Goal: Obtain resource: Download file/media

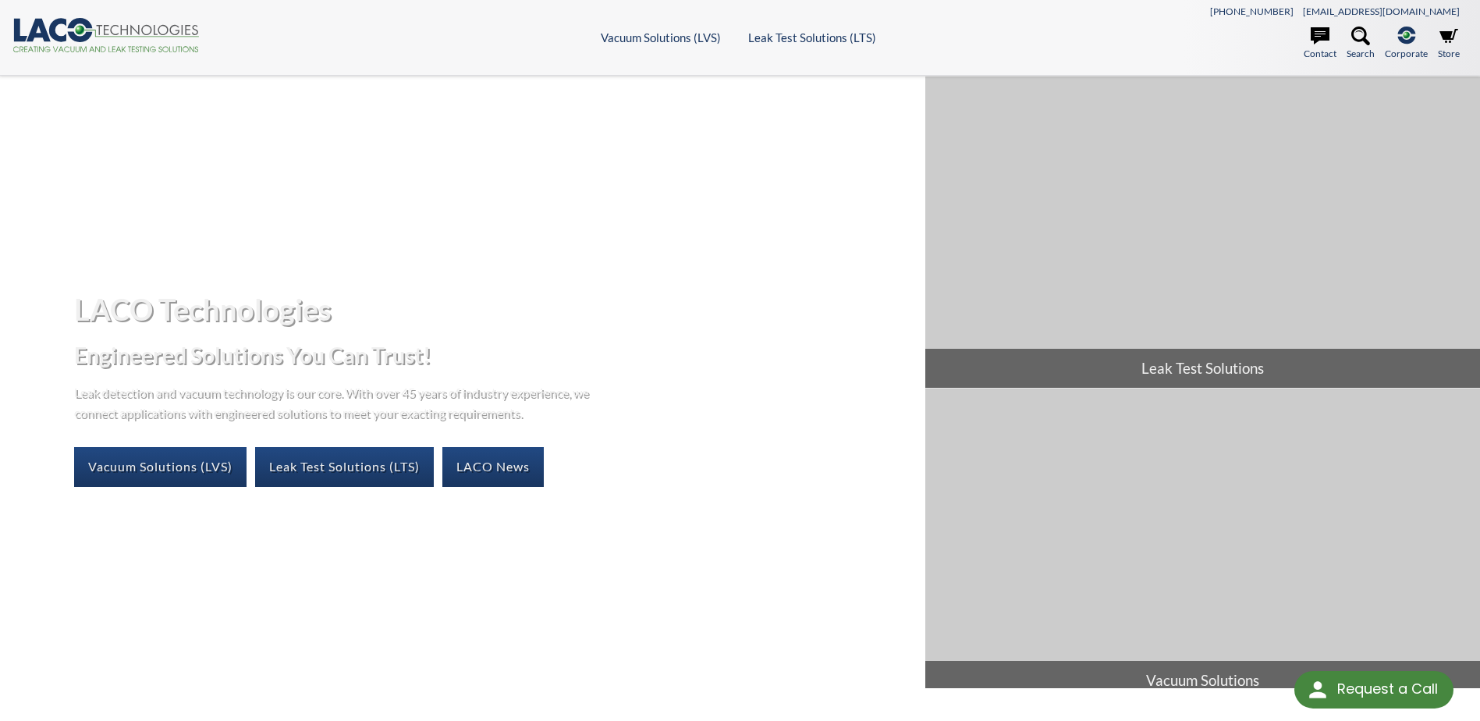
select select "Language Translate Widget"
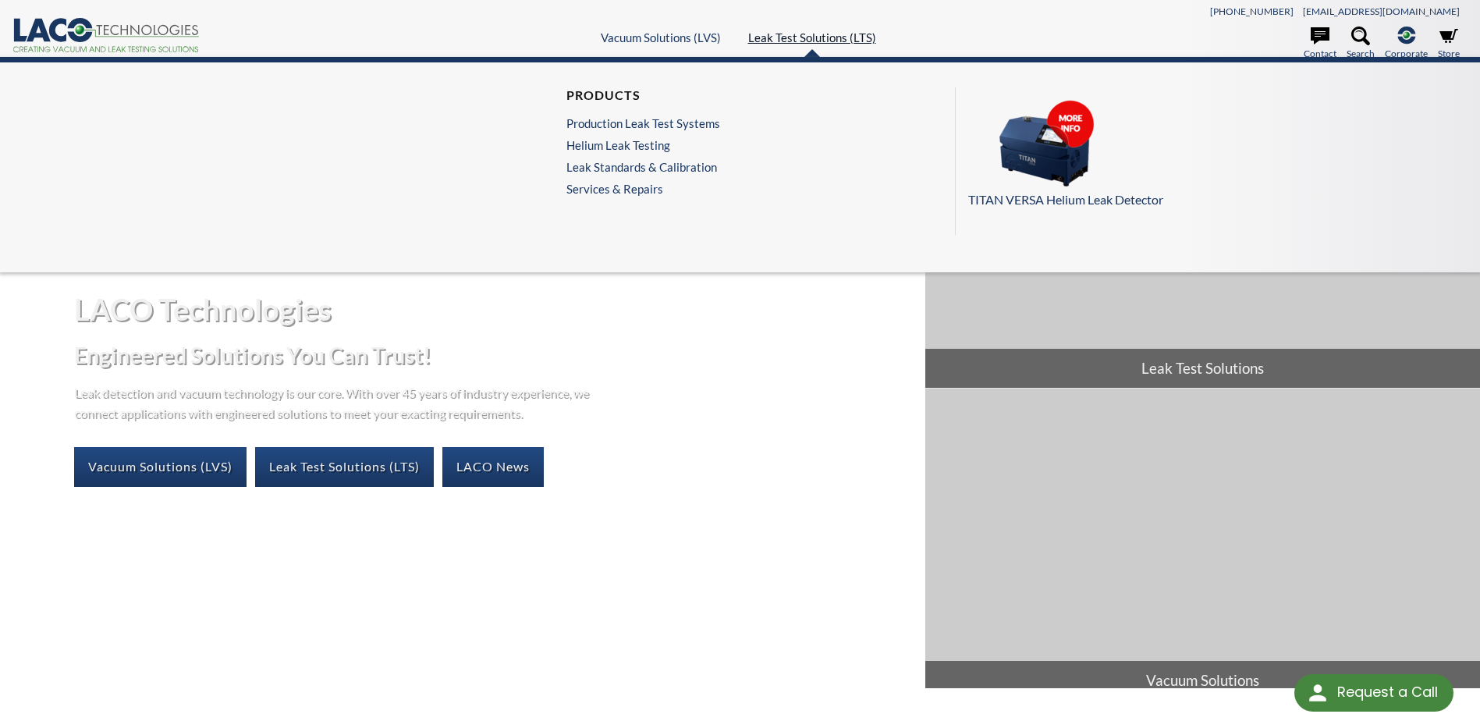
click at [763, 33] on link "Leak Test Solutions (LTS)" at bounding box center [812, 37] width 128 height 14
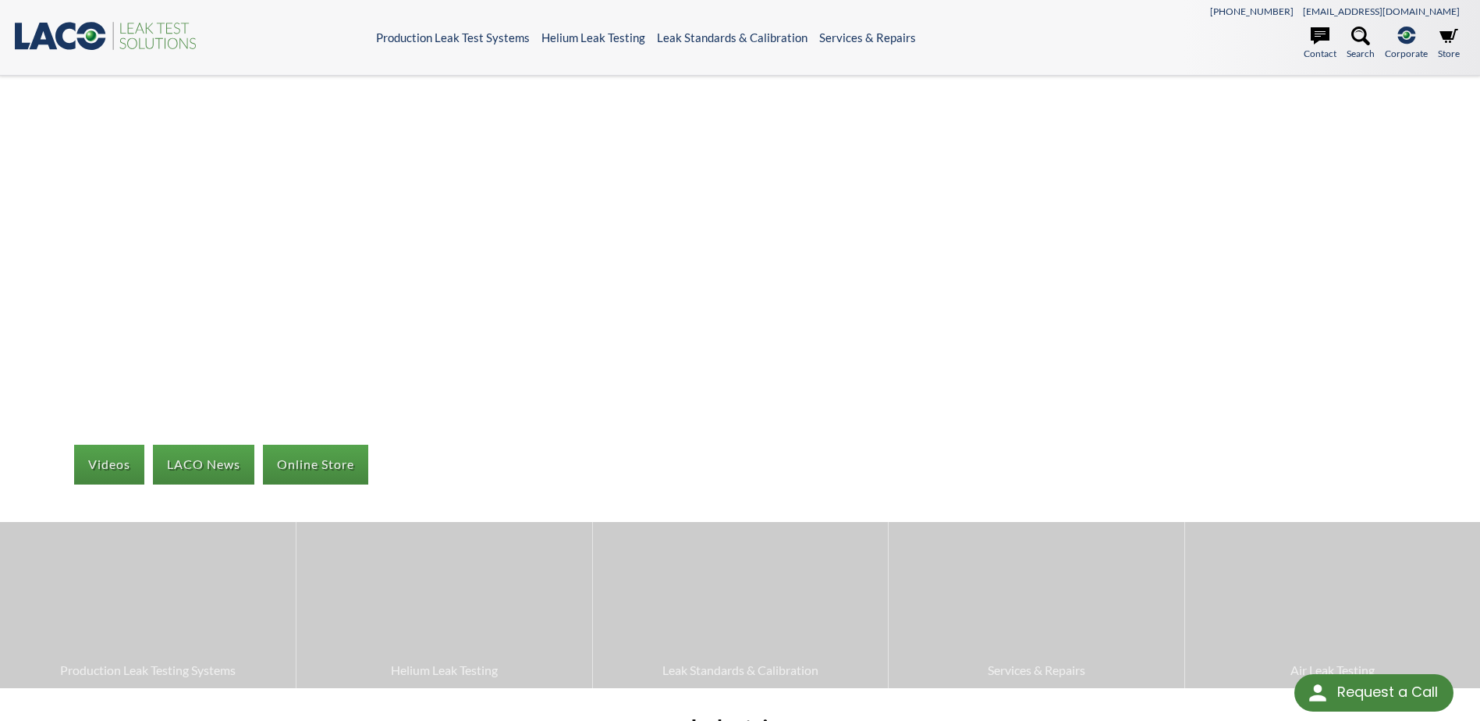
click at [745, 44] on header ".st0{fill:#193661;} .st1{fill:url(#SVGID_1_);} .st2{fill:#46883F;} .st3{fill:no…" at bounding box center [740, 38] width 1480 height 76
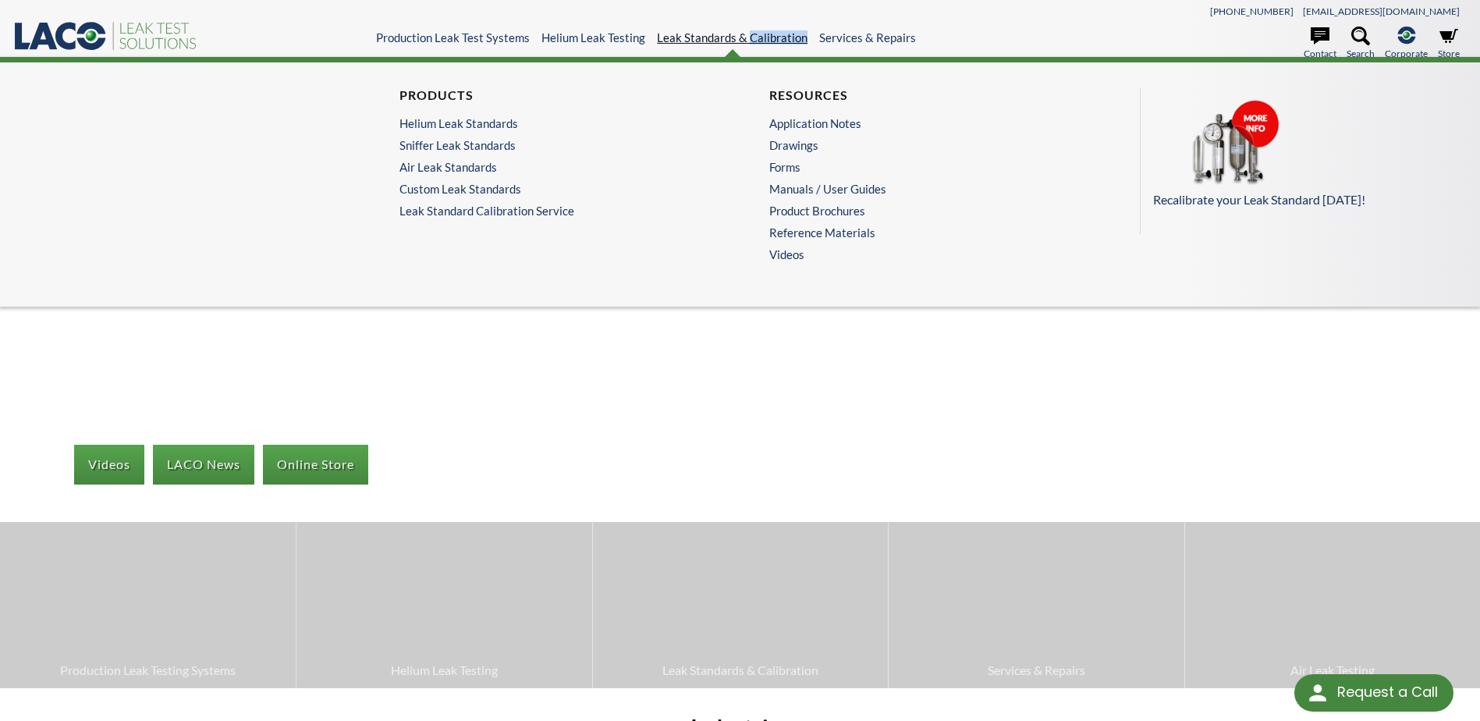
drag, startPoint x: 745, startPoint y: 44, endPoint x: 725, endPoint y: 39, distance: 21.0
click at [725, 39] on link "Leak Standards & Calibration" at bounding box center [732, 37] width 151 height 14
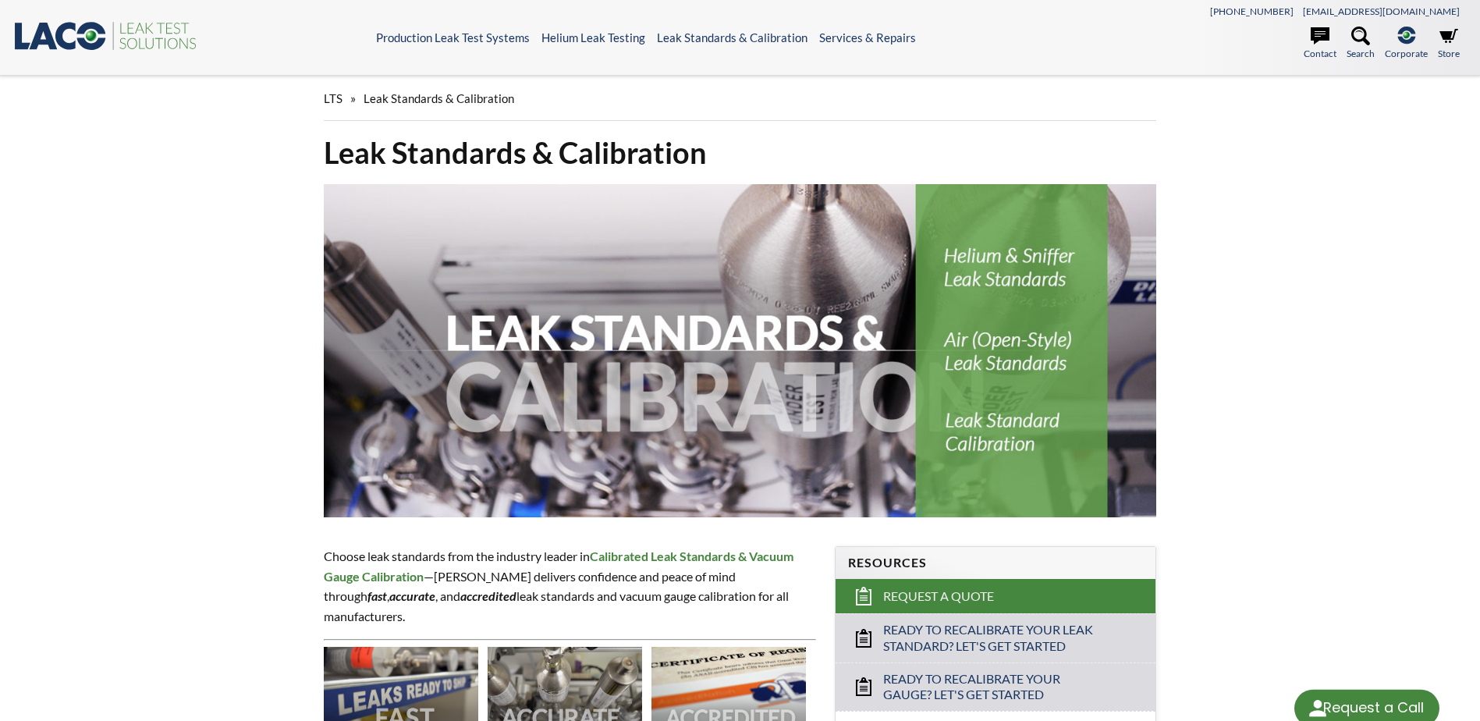
select select "Language Translate Widget"
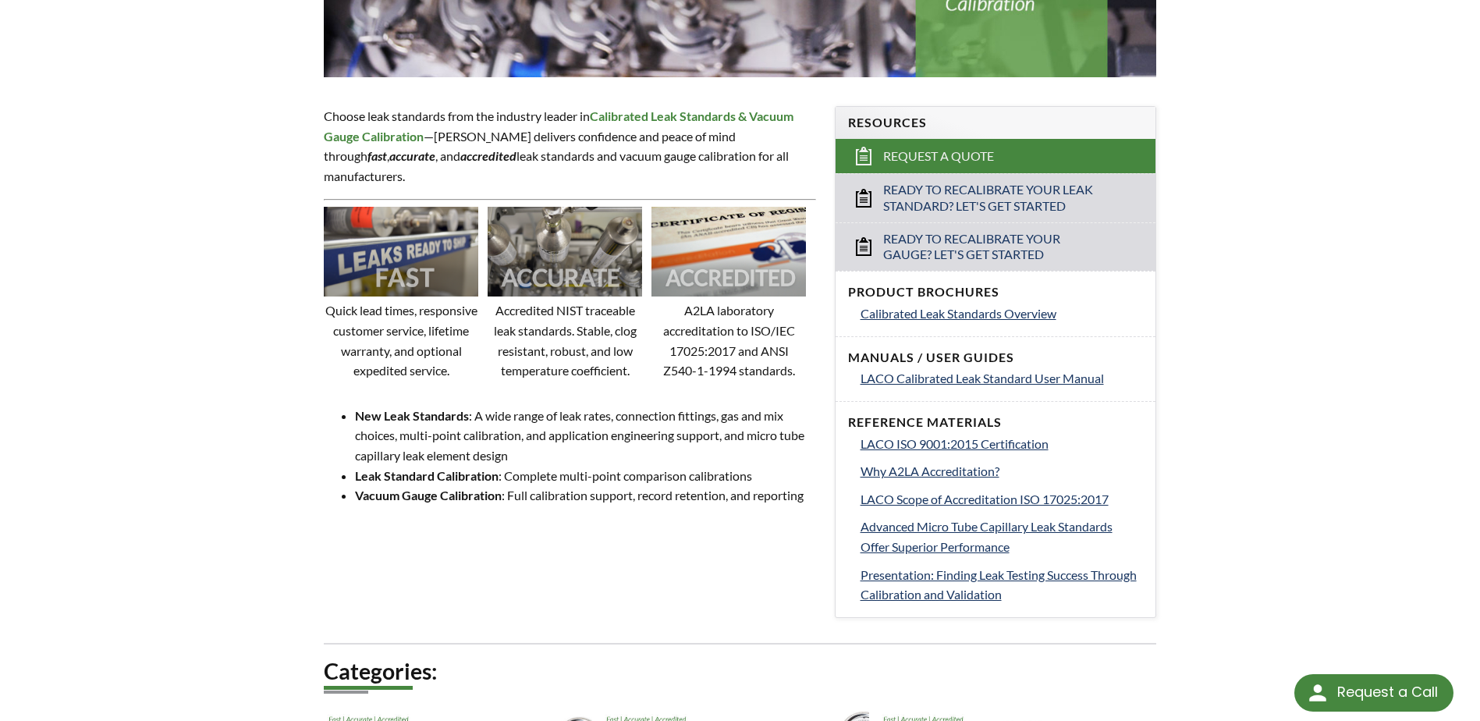
scroll to position [468, 0]
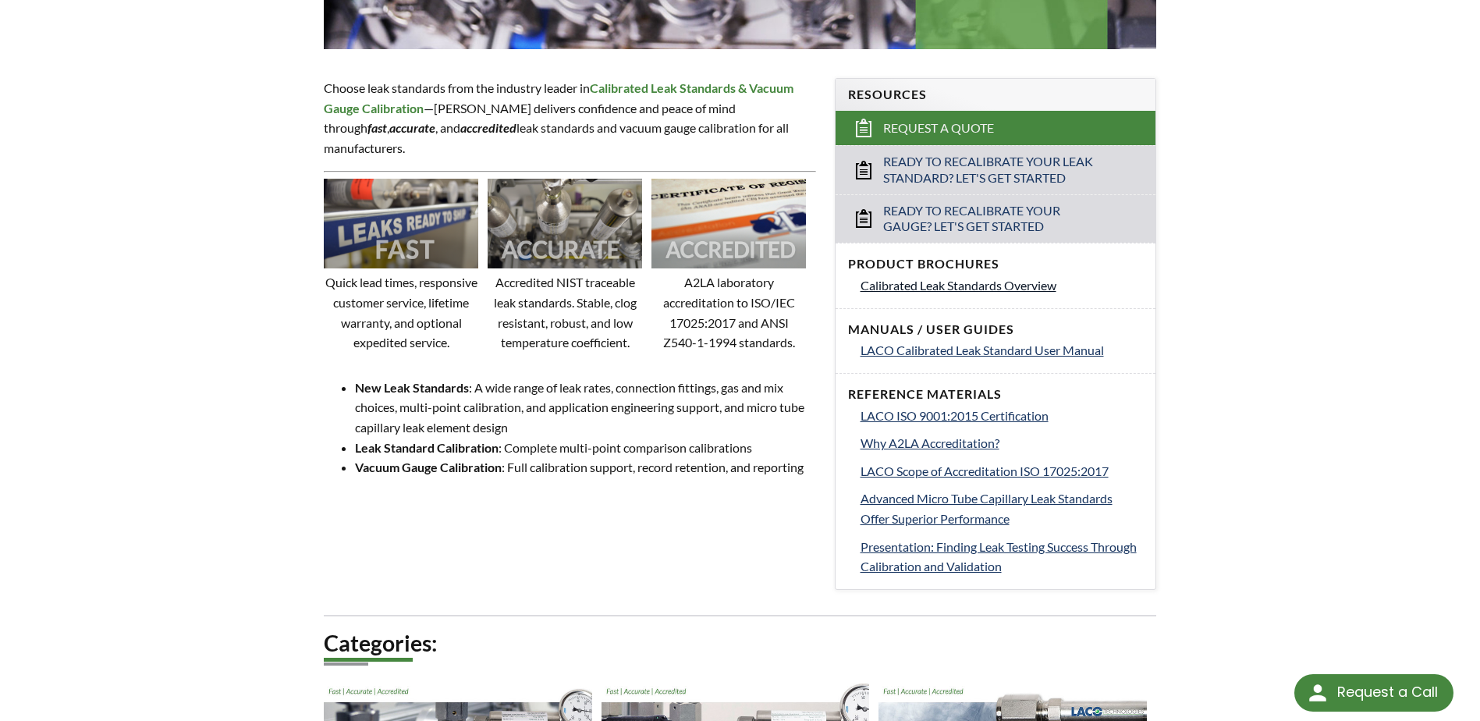
click at [1033, 284] on span "Calibrated Leak Standards Overview" at bounding box center [958, 285] width 196 height 15
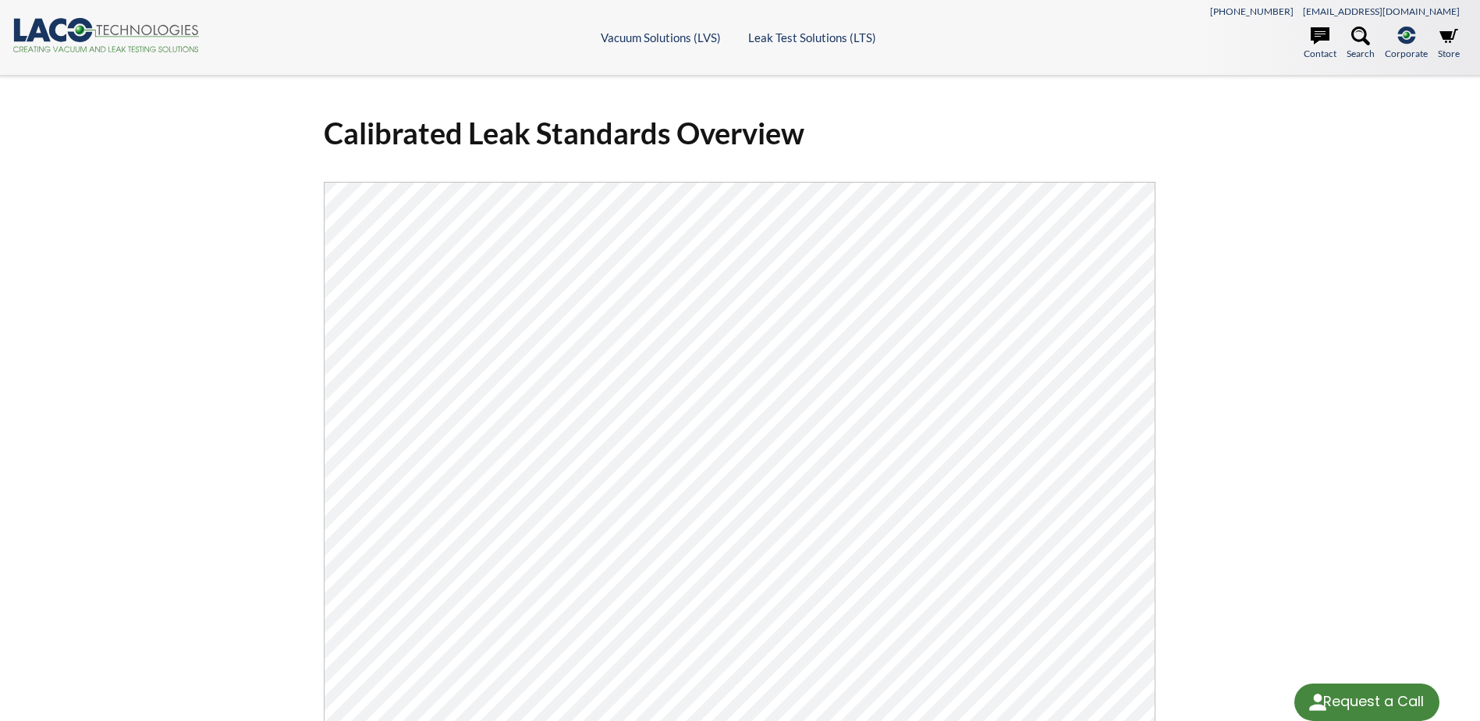
select select "Language Translate Widget"
click at [1239, 236] on div "Calibrated Leak Standards Overview Click Here To Download" at bounding box center [740, 514] width 1480 height 877
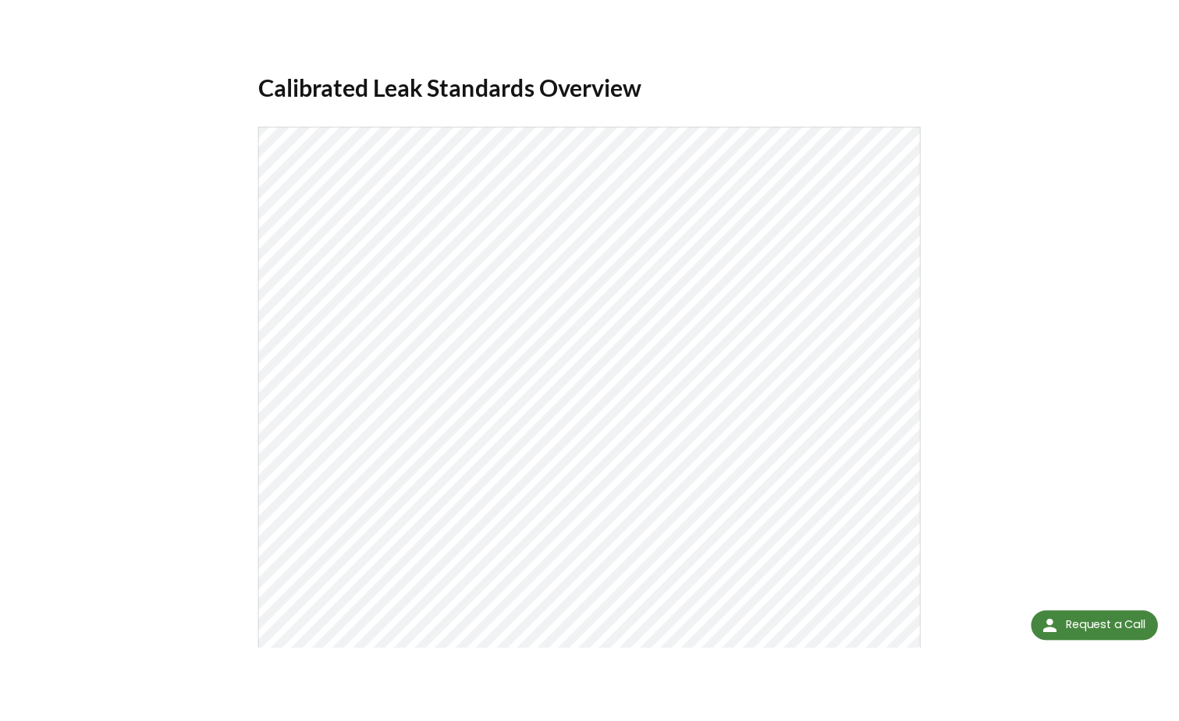
scroll to position [156, 0]
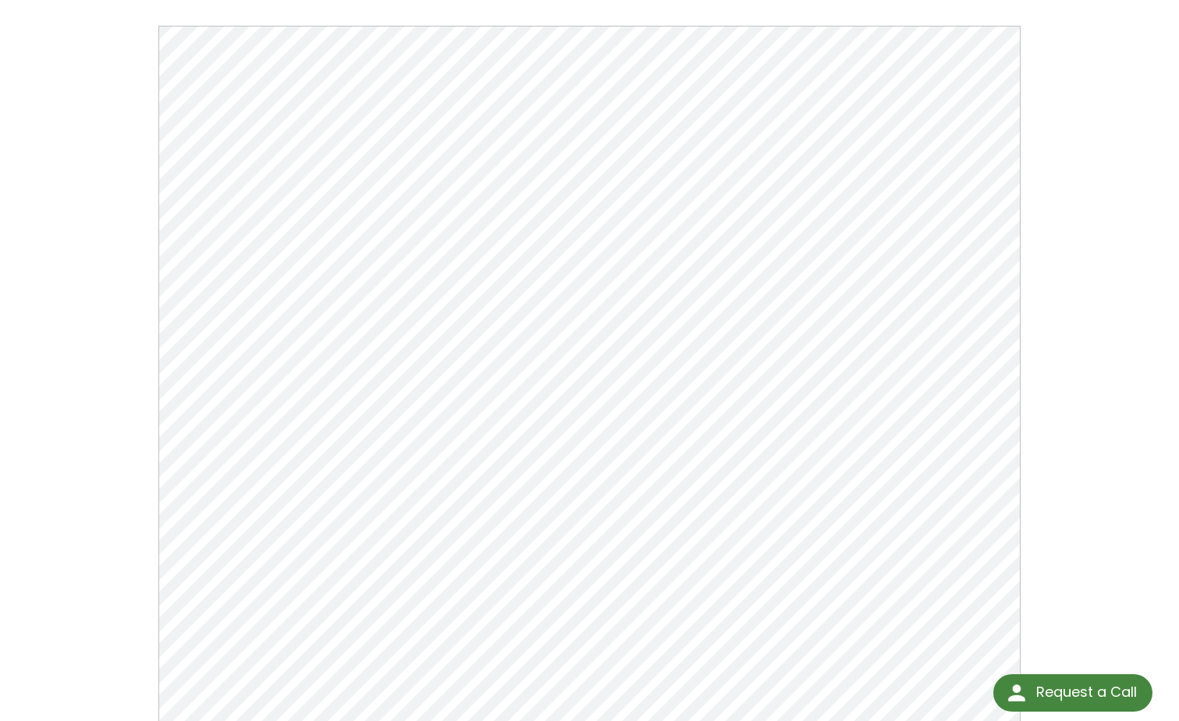
click at [28, 183] on div "Calibrated Leak Standards Overview Click Here To Download" at bounding box center [589, 358] width 1179 height 877
click at [108, 367] on div "Calibrated Leak Standards Overview Click Here To Download" at bounding box center [589, 358] width 998 height 826
click at [1071, 306] on div "Calibrated Leak Standards Overview Click Here To Download" at bounding box center [589, 358] width 998 height 826
